Goal: Transaction & Acquisition: Download file/media

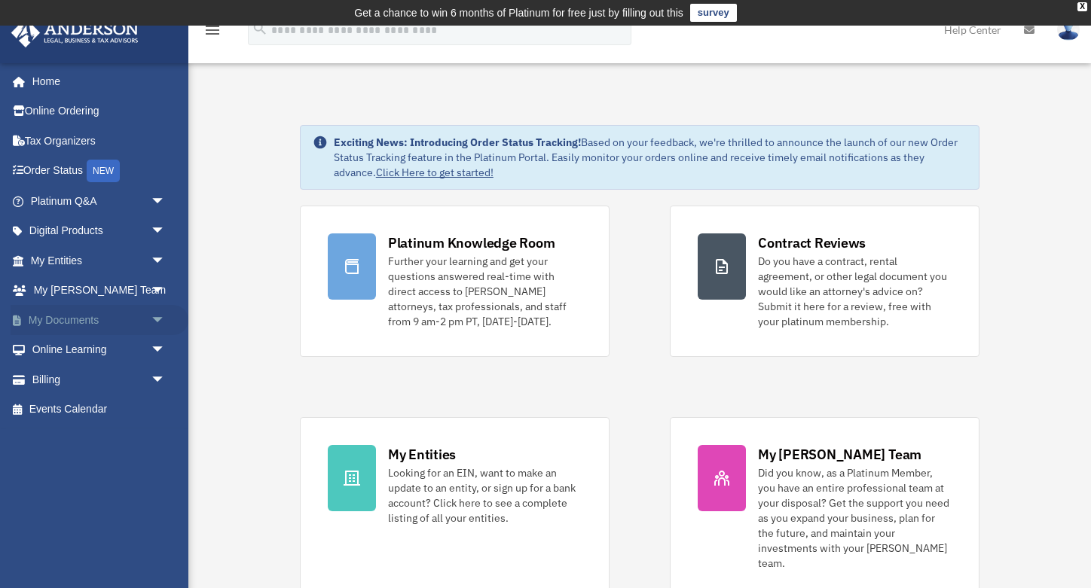
click at [111, 324] on link "My Documents arrow_drop_down" at bounding box center [100, 320] width 178 height 30
click at [151, 318] on span "arrow_drop_down" at bounding box center [166, 320] width 30 height 31
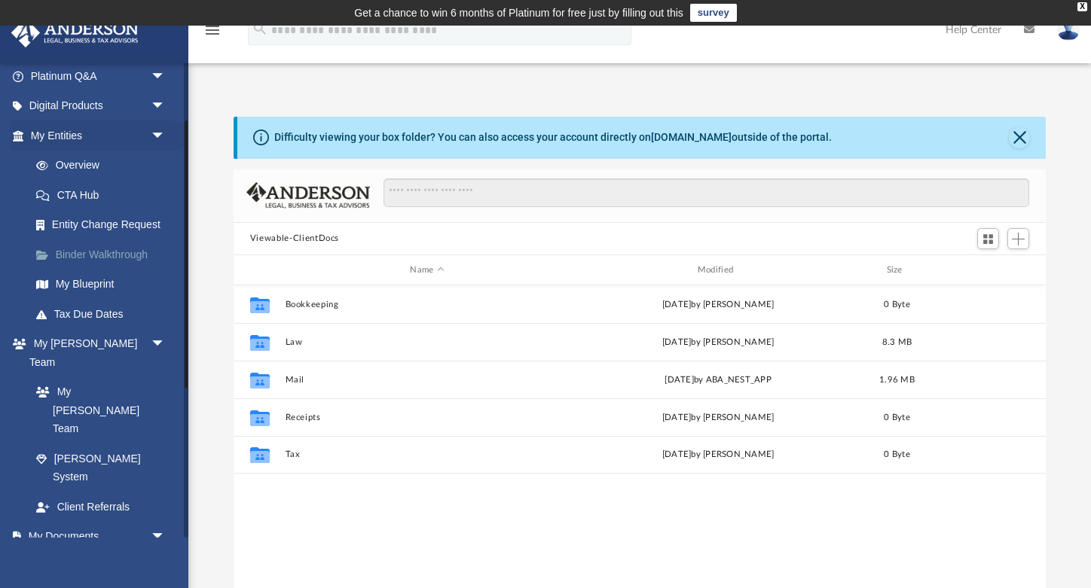
scroll to position [127, 0]
click at [78, 550] on link "Box" at bounding box center [104, 565] width 167 height 30
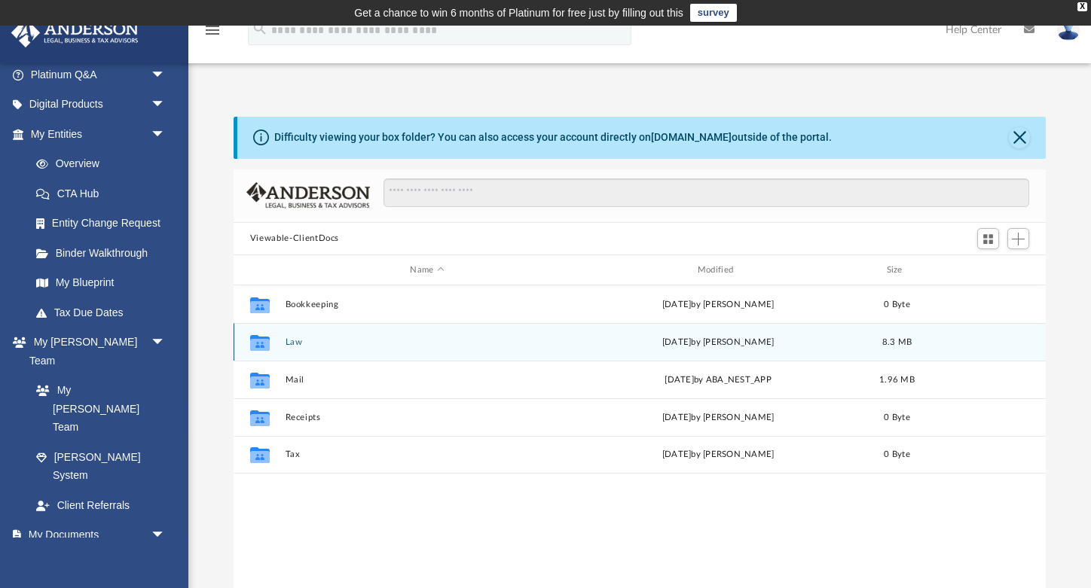
click at [487, 347] on div "Collaborated Folder Law Sun Aug 10 2025 by Alessandra Kostolias 8.3 MB" at bounding box center [639, 342] width 812 height 38
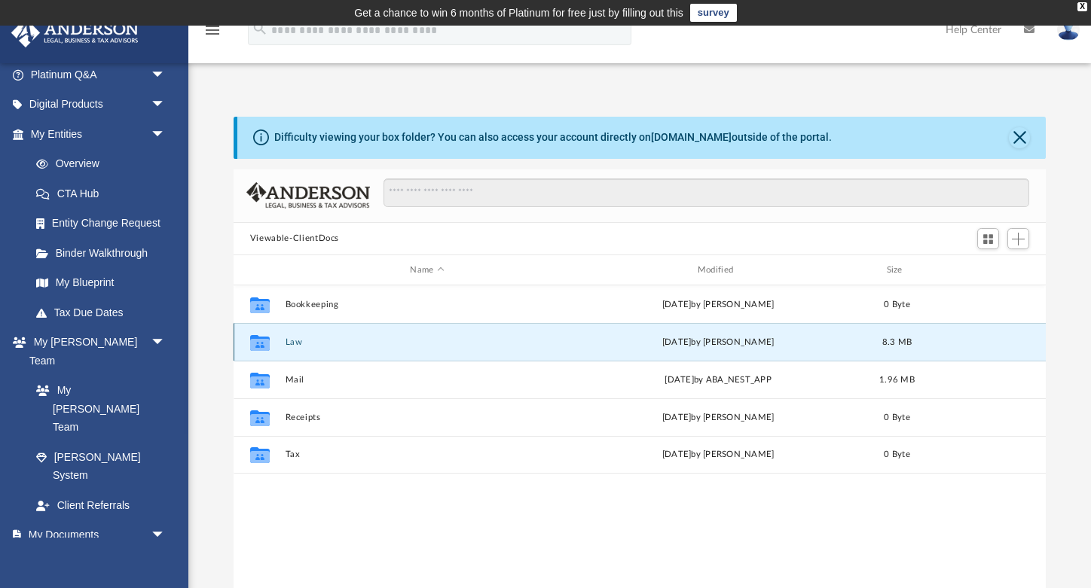
click at [609, 343] on div "Sun Aug 10 2025 by Alessandra Kostolias" at bounding box center [717, 343] width 284 height 14
click at [276, 342] on div "Collaborated Folder" at bounding box center [260, 343] width 38 height 24
click at [547, 339] on button "Law" at bounding box center [427, 342] width 284 height 10
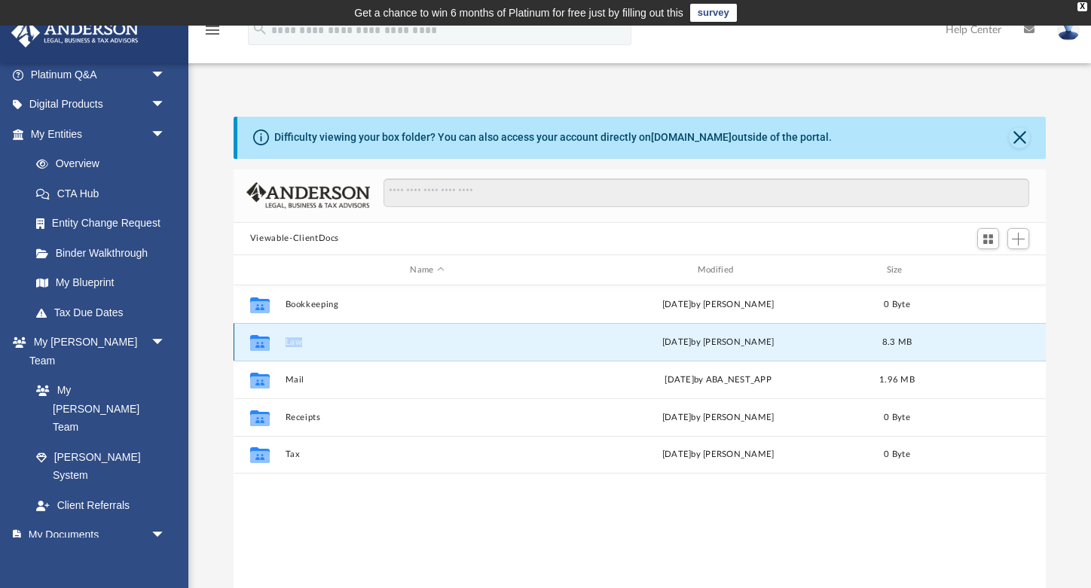
click at [547, 339] on button "Law" at bounding box center [427, 342] width 284 height 10
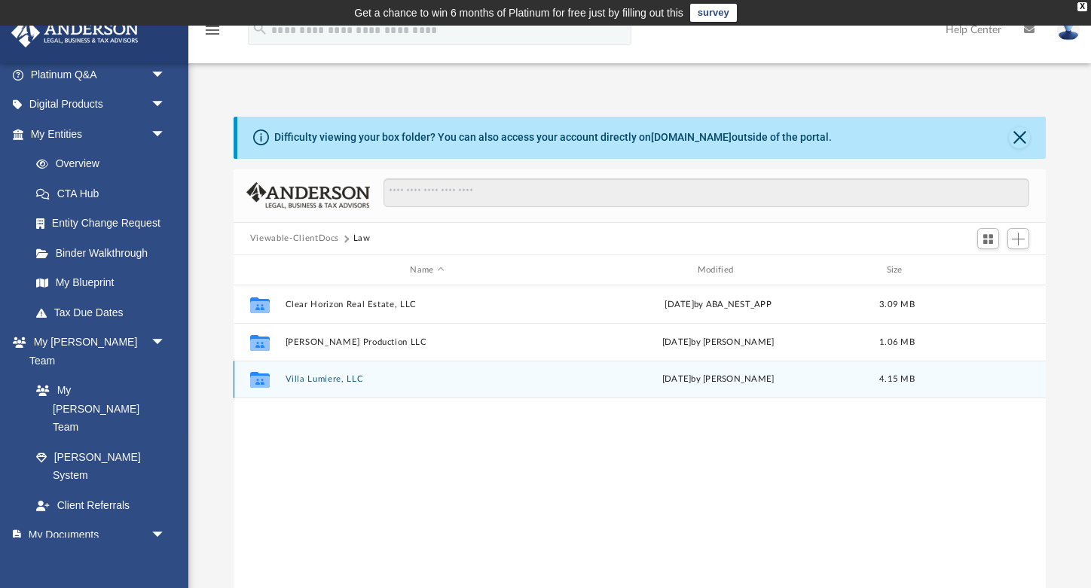
click at [356, 373] on div "Collaborated Folder Villa Lumiere, LLC Sun Aug 10 2025 by Alessandra Kostolias …" at bounding box center [639, 380] width 812 height 38
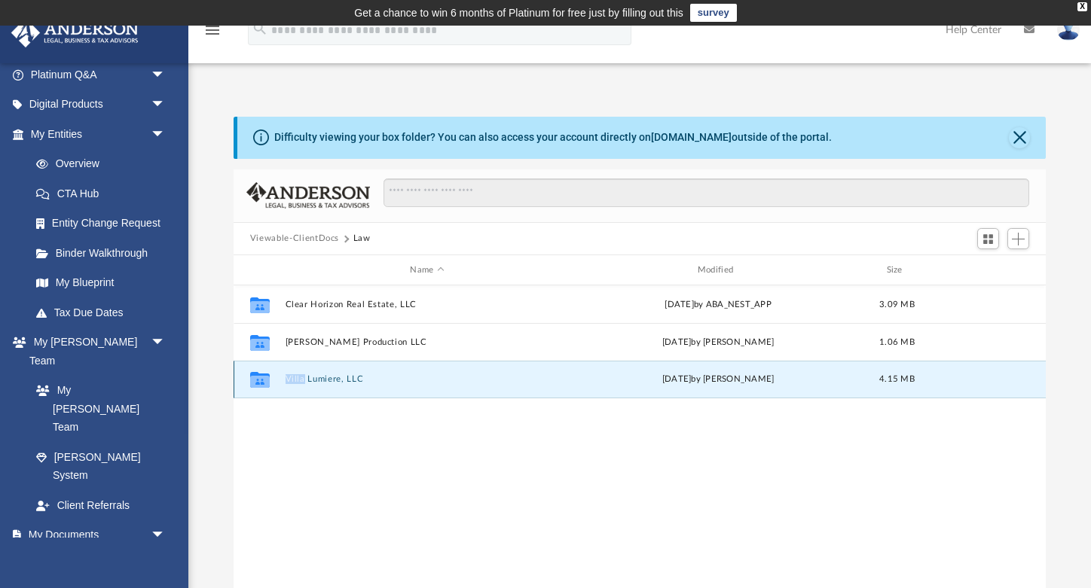
click at [356, 373] on div "Collaborated Folder Villa Lumiere, LLC Sun Aug 10 2025 by Alessandra Kostolias …" at bounding box center [639, 380] width 812 height 38
click at [360, 409] on div "Collaborated Folder Clear Horizon Real Estate, LLC Mon Jun 30 2025 by ABA_NEST_…" at bounding box center [639, 441] width 812 height 313
click at [330, 390] on div "Collaborated Folder Villa Lumiere, LLC Sun Aug 10 2025 by Alessandra Kostolias …" at bounding box center [639, 380] width 812 height 38
click at [328, 382] on button "Villa Lumiere, LLC" at bounding box center [427, 380] width 284 height 10
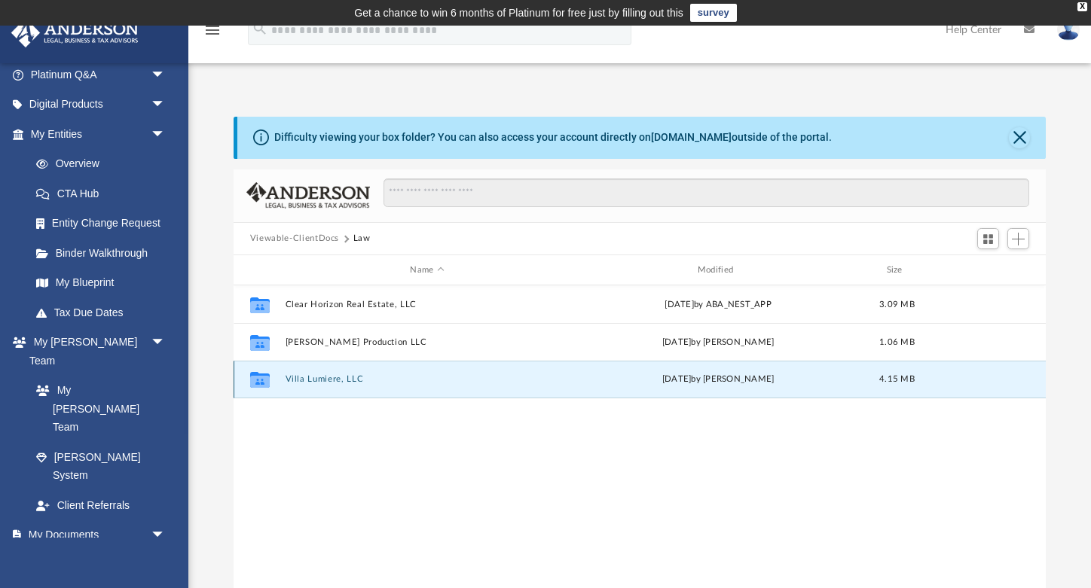
click at [328, 382] on button "Villa Lumiere, LLC" at bounding box center [427, 380] width 284 height 10
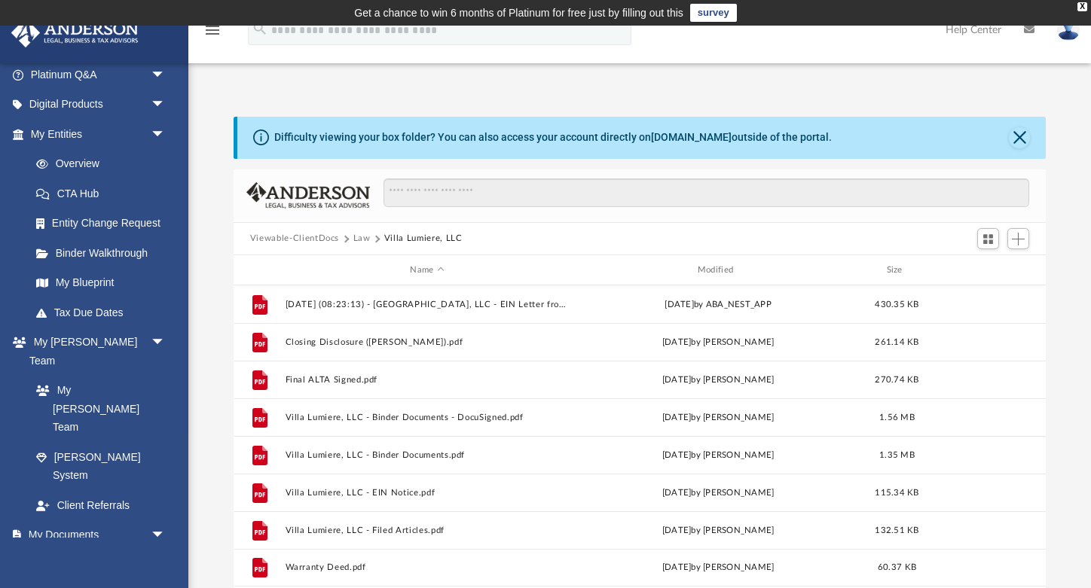
click at [588, 261] on div "Name Modified Size" at bounding box center [639, 270] width 812 height 30
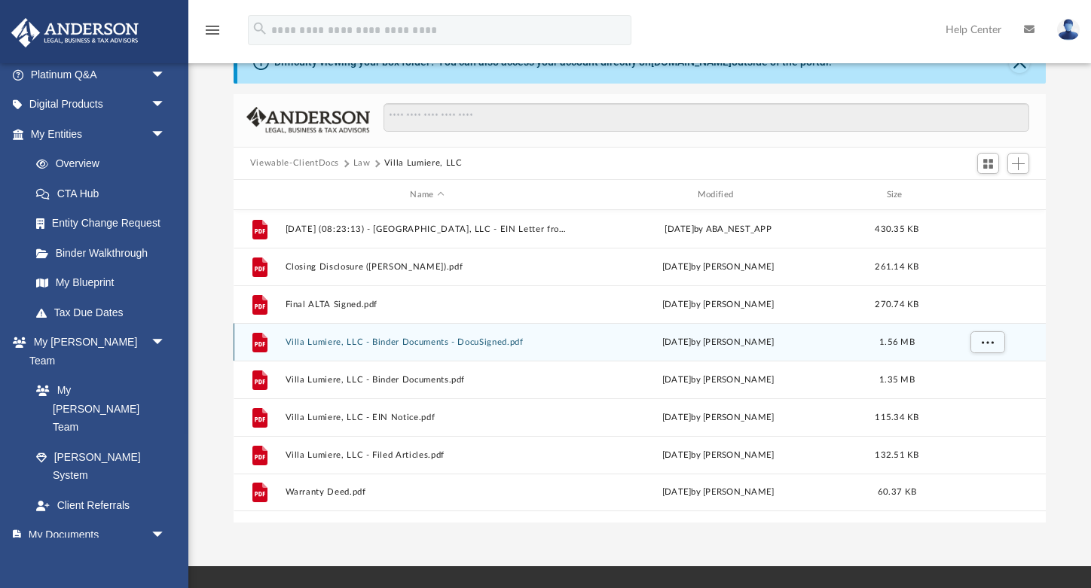
scroll to position [88, 0]
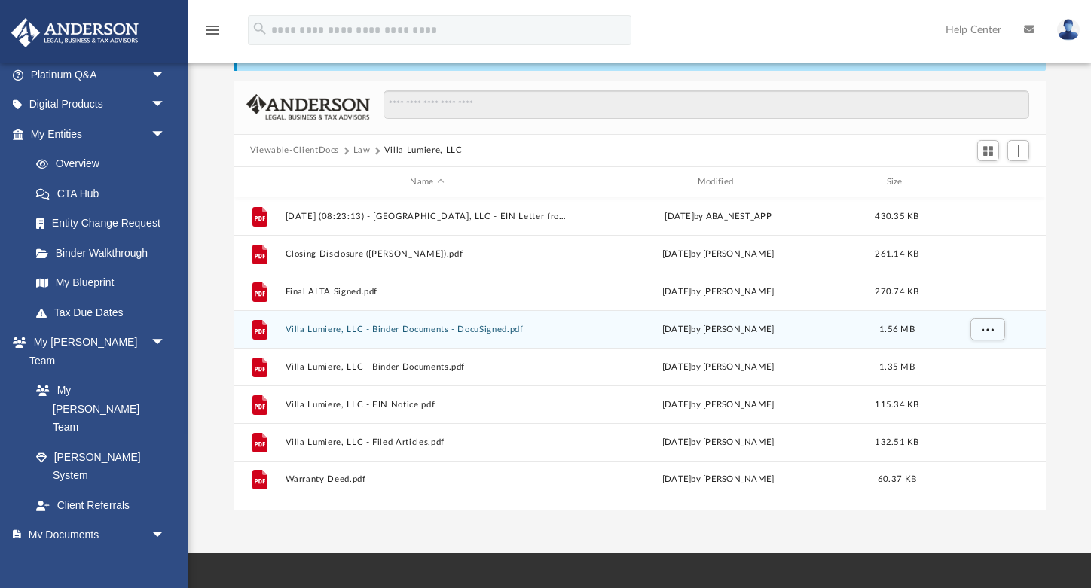
click at [421, 331] on button "Villa Lumiere, LLC - Binder Documents - DocuSigned.pdf" at bounding box center [427, 330] width 284 height 10
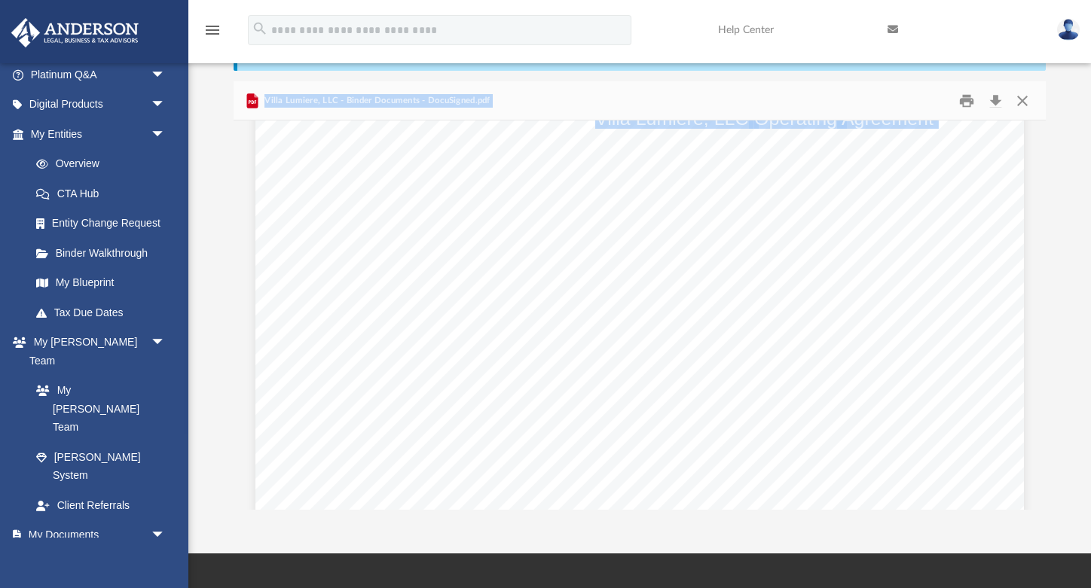
scroll to position [5210, 0]
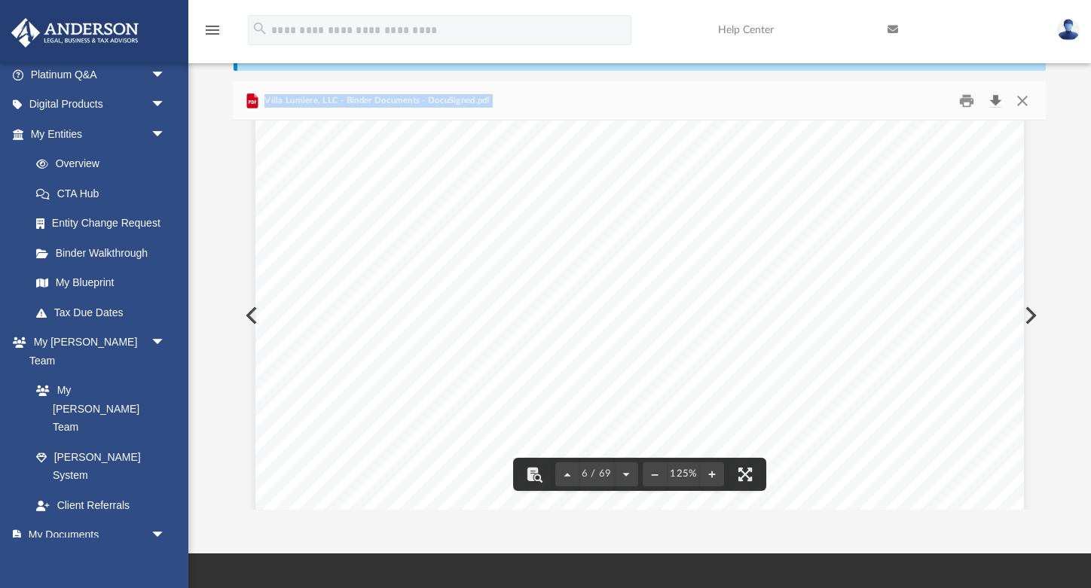
click at [993, 102] on button "Download" at bounding box center [994, 100] width 27 height 23
click at [1029, 313] on button "Preview" at bounding box center [1028, 316] width 33 height 42
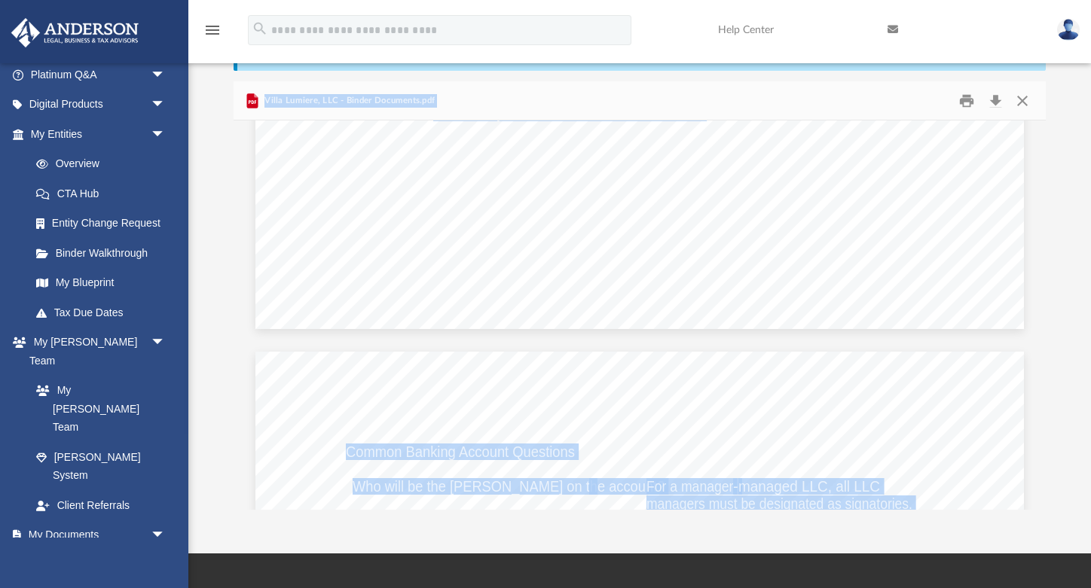
scroll to position [2857, 0]
